Goal: Task Accomplishment & Management: Manage account settings

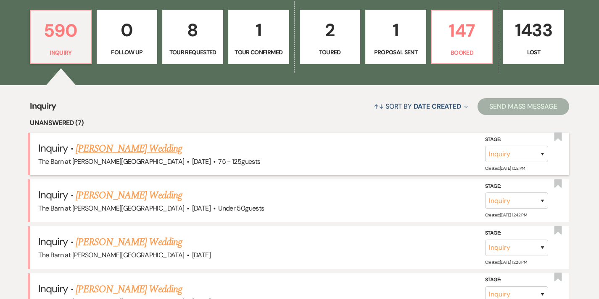
scroll to position [241, 0]
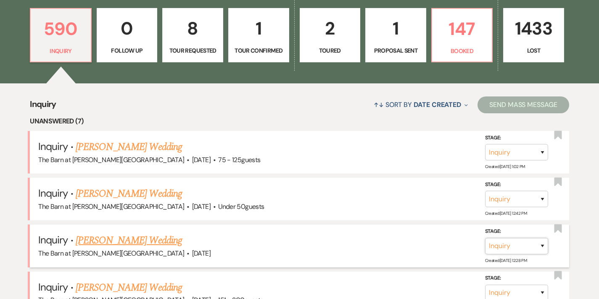
click at [543, 246] on select "Inquiry Follow Up Tour Requested Tour Confirmed Toured Proposal Sent Booked Lost" at bounding box center [516, 245] width 63 height 16
select select "9"
click at [485, 237] on select "Inquiry Follow Up Tour Requested Tour Confirmed Toured Proposal Sent Booked Lost" at bounding box center [516, 245] width 63 height 16
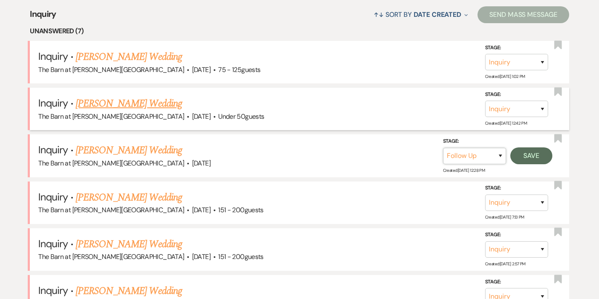
scroll to position [331, 0]
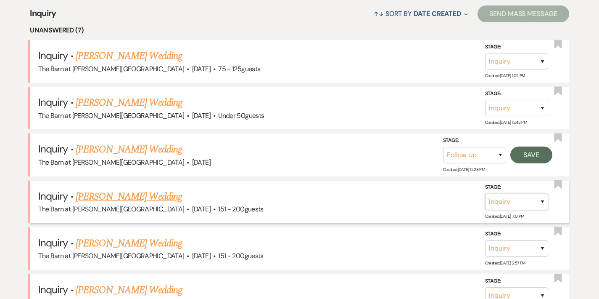
click at [543, 203] on select "Inquiry Follow Up Tour Requested Tour Confirmed Toured Proposal Sent Booked Lost" at bounding box center [516, 201] width 63 height 16
select select "9"
click at [485, 193] on select "Inquiry Follow Up Tour Requested Tour Confirmed Toured Proposal Sent Booked Lost" at bounding box center [516, 201] width 63 height 16
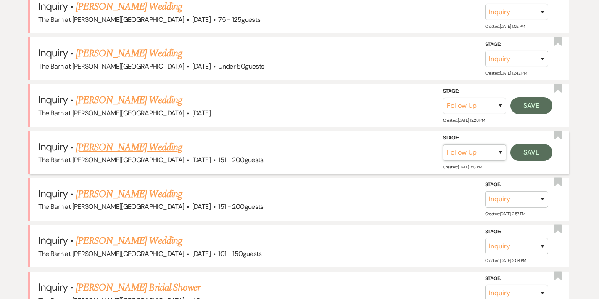
scroll to position [382, 0]
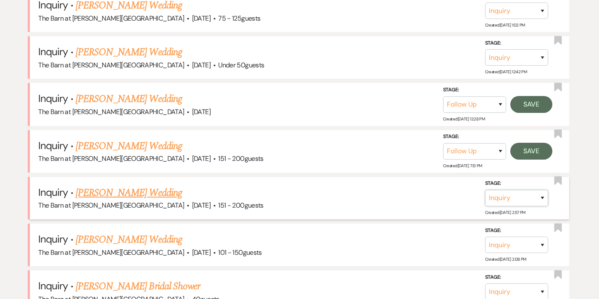
click at [544, 201] on select "Inquiry Follow Up Tour Requested Tour Confirmed Toured Proposal Sent Booked Lost" at bounding box center [516, 198] width 63 height 16
select select "9"
click at [485, 190] on select "Inquiry Follow Up Tour Requested Tour Confirmed Toured Proposal Sent Booked Lost" at bounding box center [516, 198] width 63 height 16
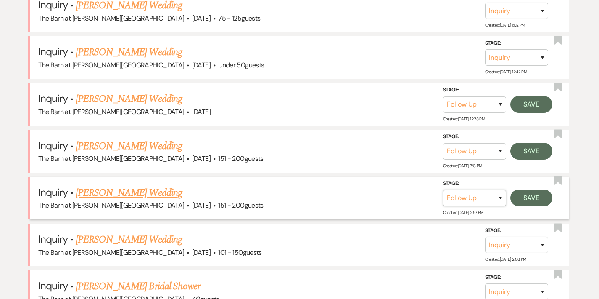
scroll to position [269, 0]
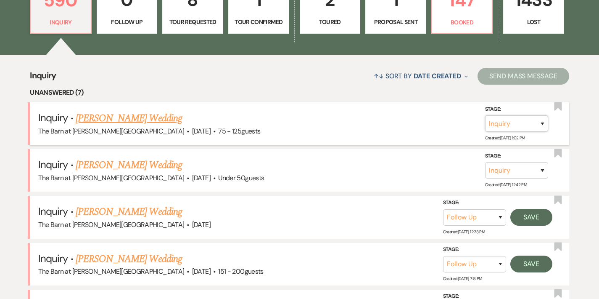
click at [541, 126] on select "Inquiry Follow Up Tour Requested Tour Confirmed Toured Proposal Sent Booked Lost" at bounding box center [516, 123] width 63 height 16
select select "9"
click at [485, 115] on select "Inquiry Follow Up Tour Requested Tour Confirmed Toured Proposal Sent Booked Lost" at bounding box center [516, 123] width 63 height 16
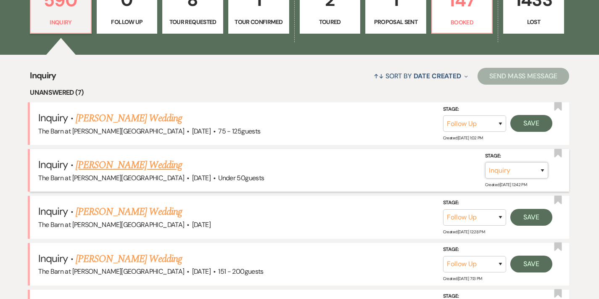
click at [543, 170] on select "Inquiry Follow Up Tour Requested Tour Confirmed Toured Proposal Sent Booked Lost" at bounding box center [516, 170] width 63 height 16
select select "9"
click at [485, 162] on select "Inquiry Follow Up Tour Requested Tour Confirmed Toured Proposal Sent Booked Lost" at bounding box center [516, 170] width 63 height 16
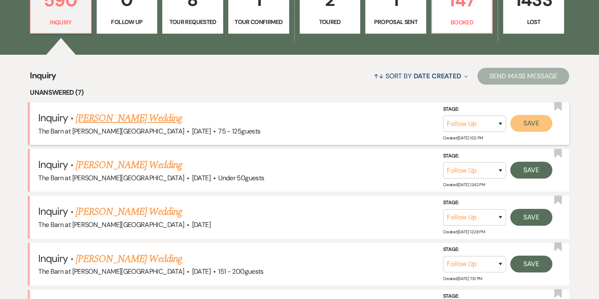
click at [536, 129] on button "Save" at bounding box center [532, 123] width 42 height 17
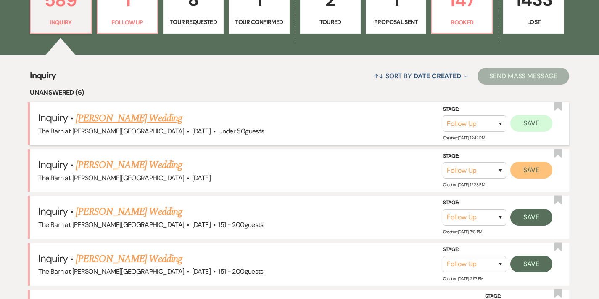
click at [523, 169] on button "Save" at bounding box center [532, 170] width 42 height 17
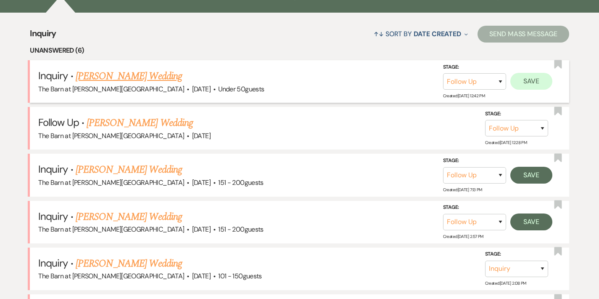
scroll to position [321, 0]
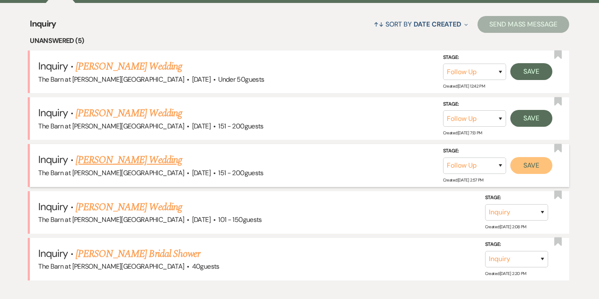
click at [525, 161] on button "Save" at bounding box center [532, 164] width 42 height 17
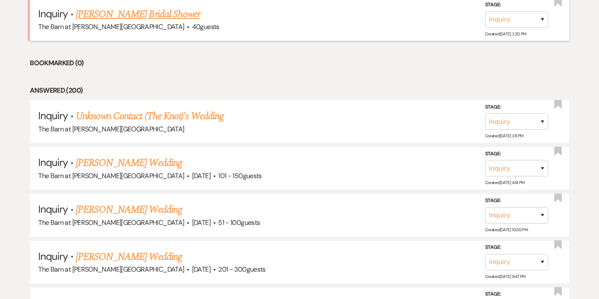
scroll to position [514, 0]
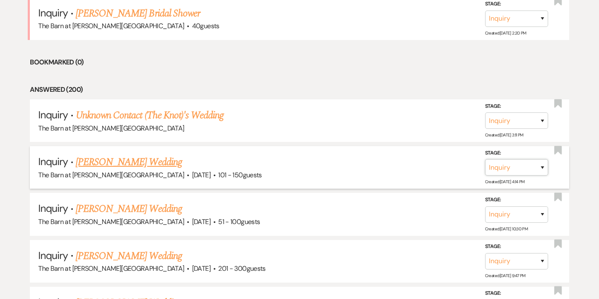
click at [543, 167] on select "Inquiry Follow Up Tour Requested Tour Confirmed Toured Proposal Sent Booked Lost" at bounding box center [516, 167] width 63 height 16
select select "9"
click at [485, 159] on select "Inquiry Follow Up Tour Requested Tour Confirmed Toured Proposal Sent Booked Lost" at bounding box center [516, 167] width 63 height 16
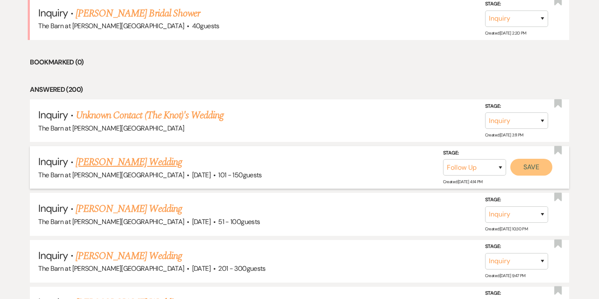
click at [536, 165] on button "Save" at bounding box center [532, 167] width 42 height 17
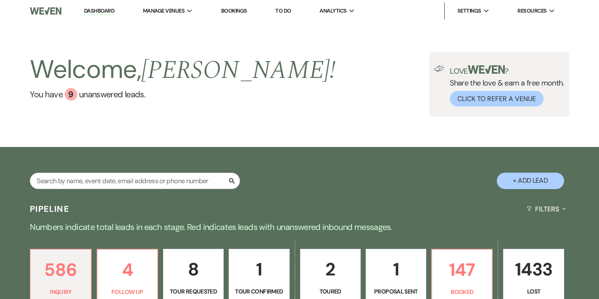
scroll to position [5, 0]
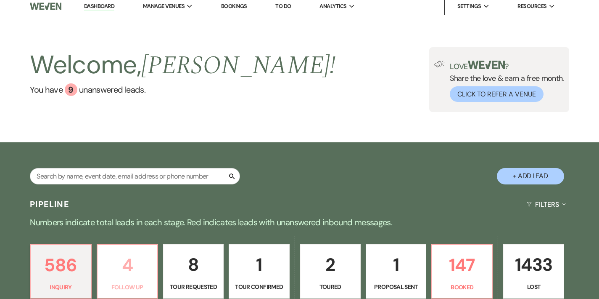
click at [136, 252] on p "4" at bounding box center [128, 265] width 50 height 28
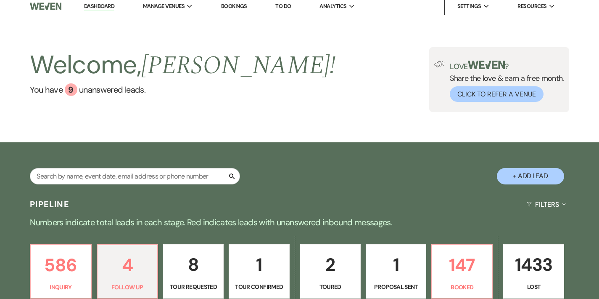
select select "9"
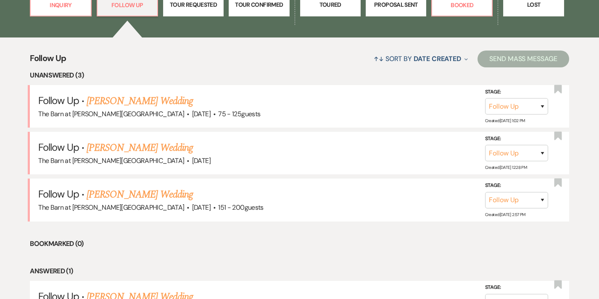
scroll to position [287, 0]
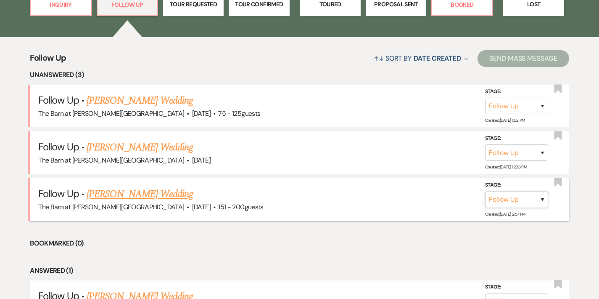
click at [542, 200] on select "Inquiry Follow Up Tour Requested Tour Confirmed Toured Proposal Sent Booked Lost" at bounding box center [516, 199] width 63 height 16
click at [485, 191] on select "Inquiry Follow Up Tour Requested Tour Confirmed Toured Proposal Sent Booked Lost" at bounding box center [516, 199] width 63 height 16
click at [557, 182] on use "button" at bounding box center [558, 181] width 8 height 8
click at [545, 196] on select "Inquiry Follow Up Tour Requested Tour Confirmed Toured Proposal Sent Booked Lost" at bounding box center [516, 199] width 63 height 16
click at [558, 184] on icon "Bookmark" at bounding box center [558, 182] width 9 height 10
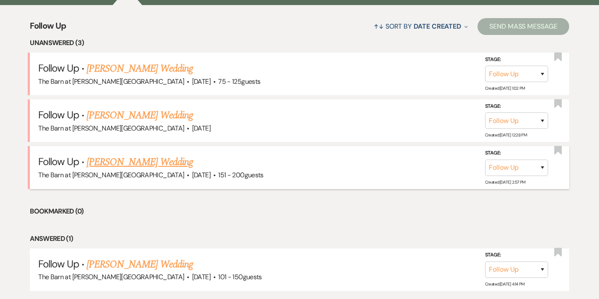
scroll to position [319, 0]
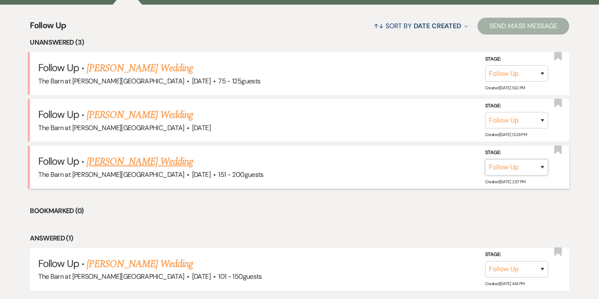
click at [545, 169] on select "Inquiry Follow Up Tour Requested Tour Confirmed Toured Proposal Sent Booked Lost" at bounding box center [516, 167] width 63 height 16
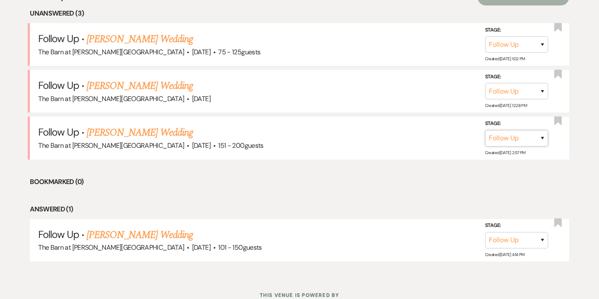
scroll to position [378, 0]
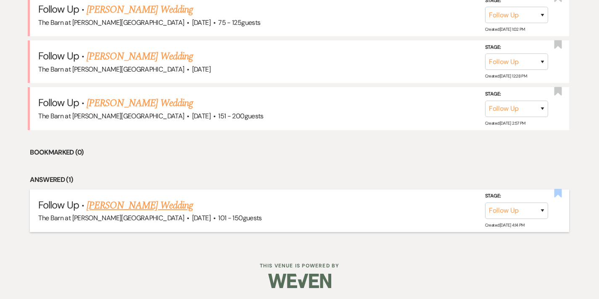
click at [557, 194] on use "button" at bounding box center [558, 193] width 8 height 8
select select "9"
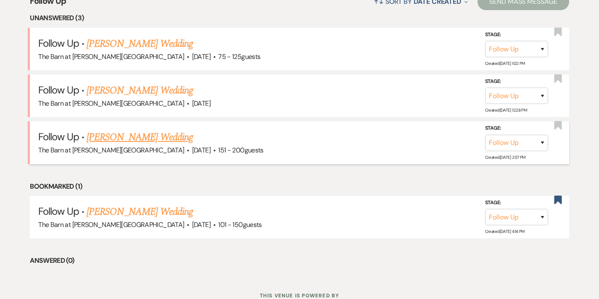
scroll to position [299, 0]
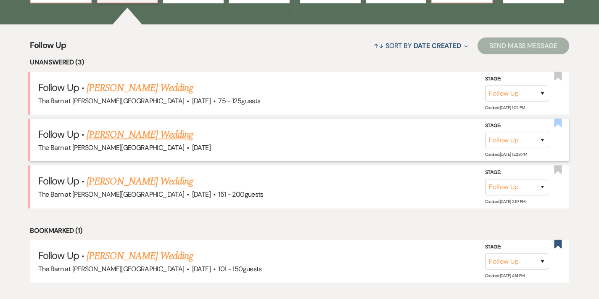
click at [556, 122] on use "button" at bounding box center [558, 122] width 8 height 8
click at [560, 121] on use "button" at bounding box center [558, 122] width 8 height 8
click at [562, 168] on use "button" at bounding box center [558, 169] width 8 height 8
click at [555, 120] on use "button" at bounding box center [558, 122] width 8 height 8
click at [553, 68] on li "Unanswered (3)" at bounding box center [300, 62] width 540 height 11
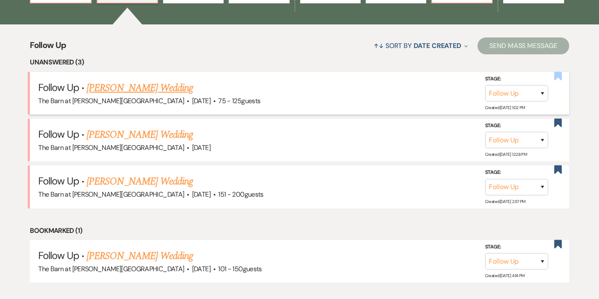
click at [557, 80] on icon "Bookmark" at bounding box center [558, 76] width 9 height 10
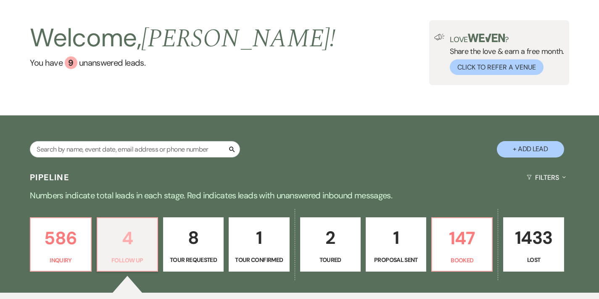
scroll to position [53, 0]
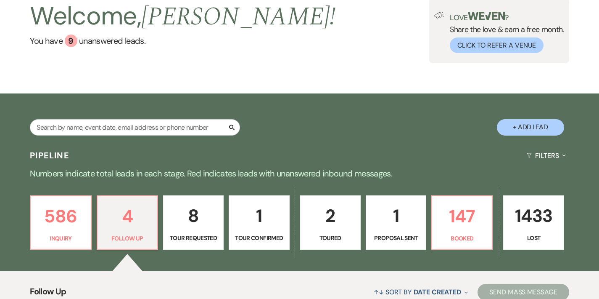
click at [242, 213] on p "1" at bounding box center [259, 215] width 50 height 28
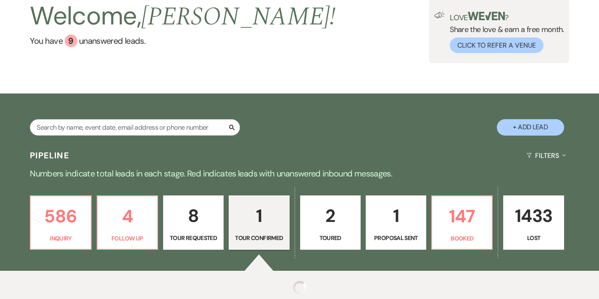
select select "4"
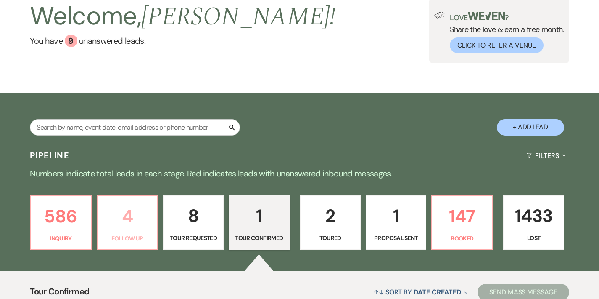
click at [131, 228] on p "4" at bounding box center [128, 216] width 50 height 28
select select "9"
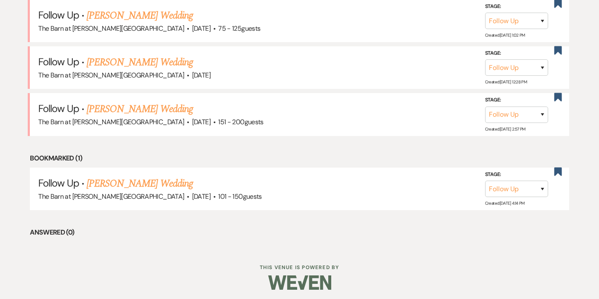
scroll to position [373, 0]
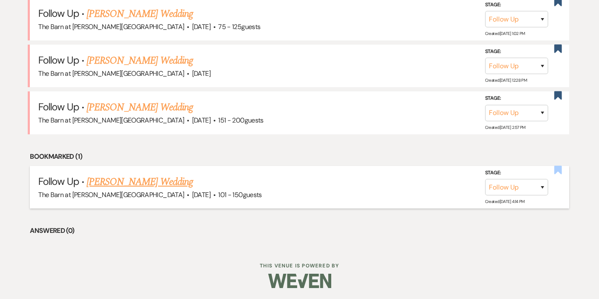
click at [555, 170] on use "button" at bounding box center [558, 169] width 8 height 8
select select "9"
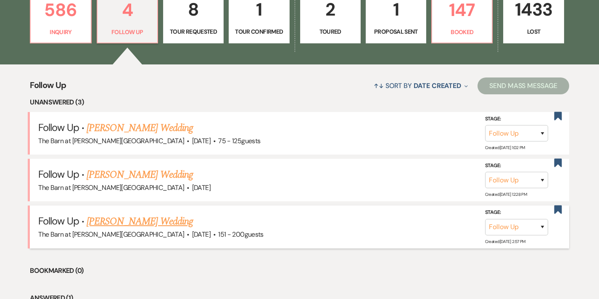
scroll to position [258, 0]
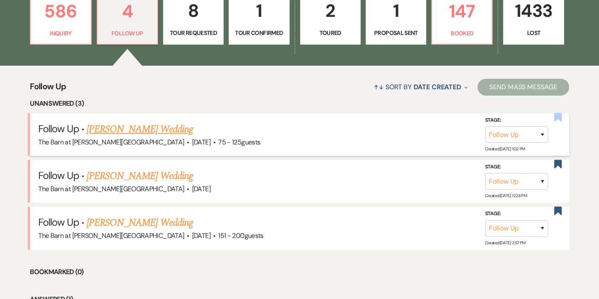
click at [560, 118] on use "button" at bounding box center [558, 117] width 8 height 8
click at [558, 164] on use "button" at bounding box center [558, 163] width 8 height 8
click at [556, 209] on use "button" at bounding box center [558, 210] width 8 height 8
